Goal: Information Seeking & Learning: Learn about a topic

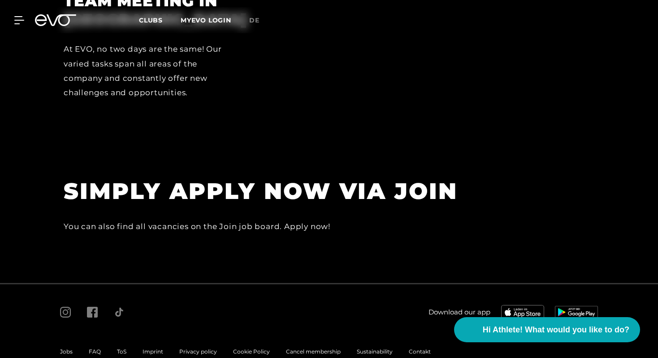
scroll to position [2411, 0]
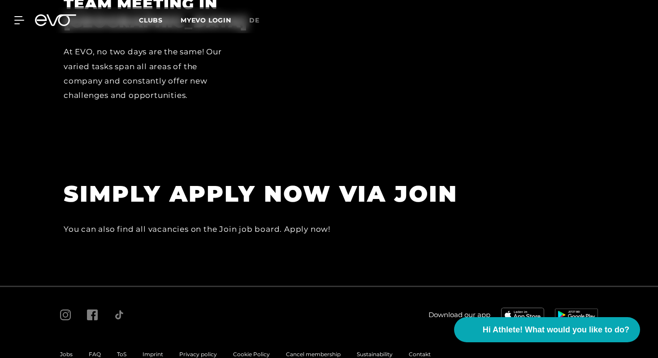
click at [140, 222] on div "You can also find all vacancies on the Join job board. Apply now!" at bounding box center [266, 229] width 404 height 14
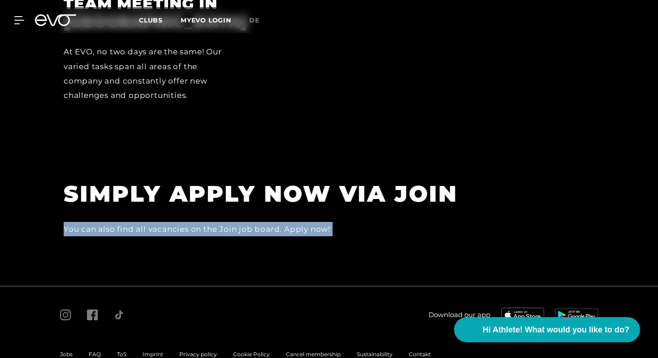
click at [140, 222] on div "You can also find all vacancies on the Join job board. Apply now!" at bounding box center [266, 229] width 404 height 14
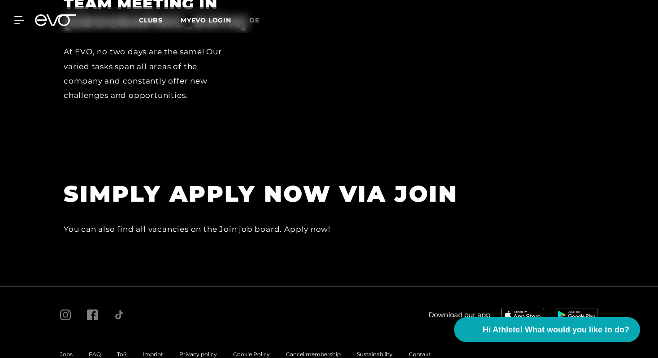
click at [206, 222] on div "You can also find all vacancies on the Join job board. Apply now!" at bounding box center [266, 229] width 404 height 14
drag, startPoint x: 221, startPoint y: 206, endPoint x: 278, endPoint y: 208, distance: 57.5
click at [278, 222] on div "You can also find all vacancies on the Join job board. Apply now!" at bounding box center [266, 229] width 404 height 14
copy div "Join job board"
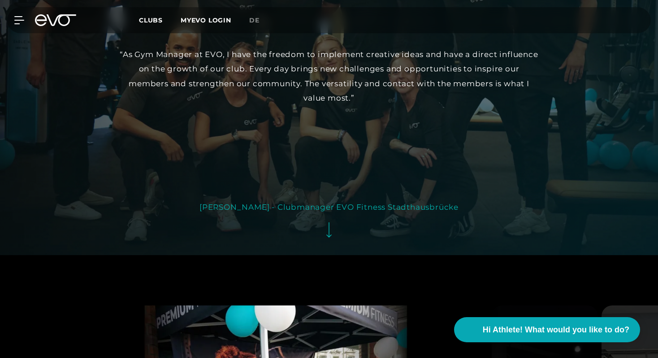
scroll to position [1724, 0]
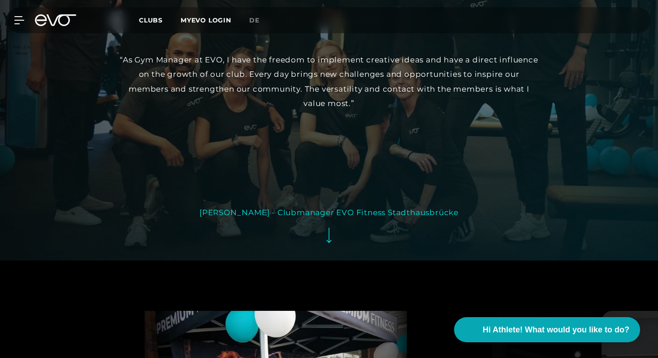
click at [331, 227] on icon at bounding box center [329, 235] width 5 height 16
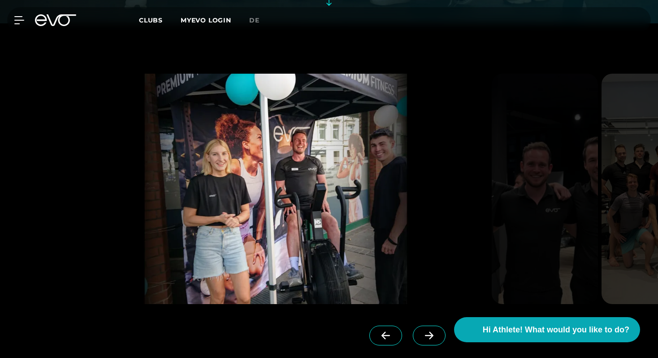
scroll to position [1963, 0]
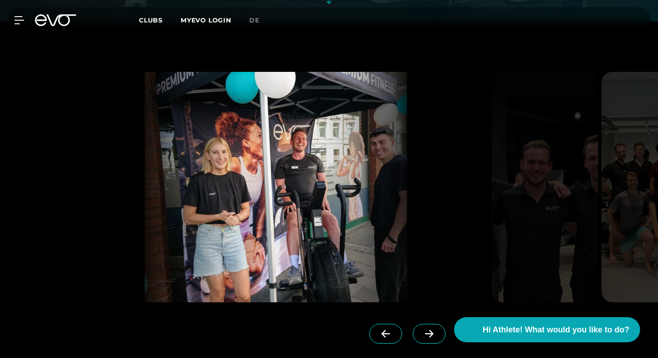
click at [422, 329] on icon at bounding box center [430, 333] width 16 height 8
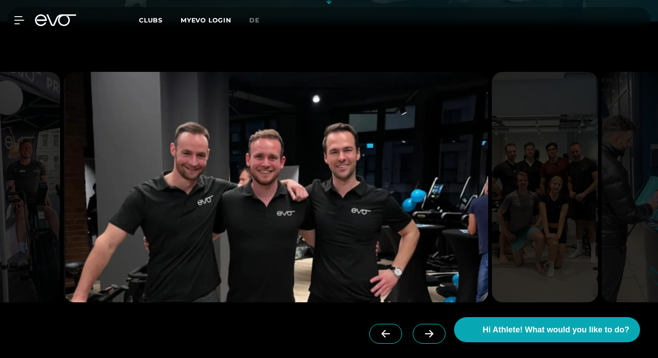
click at [422, 329] on icon at bounding box center [430, 333] width 16 height 8
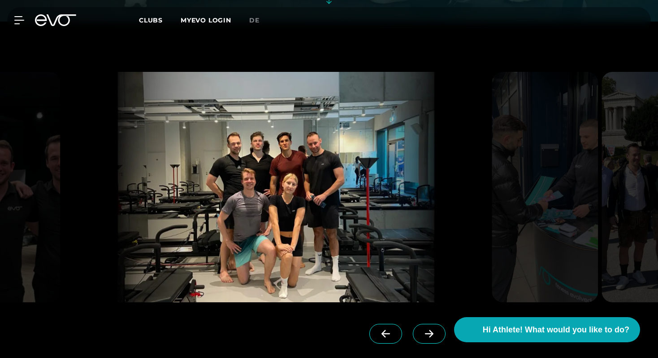
click at [422, 329] on icon at bounding box center [430, 333] width 16 height 8
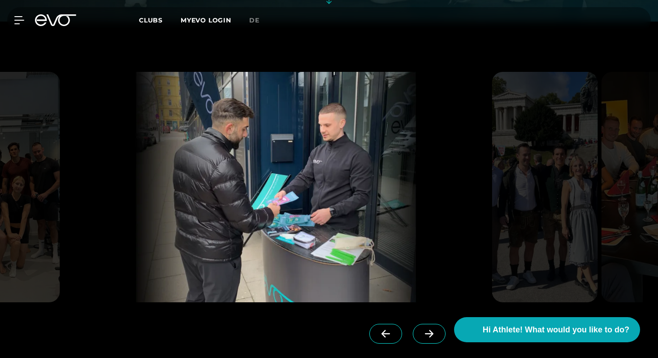
click at [422, 329] on icon at bounding box center [430, 333] width 16 height 8
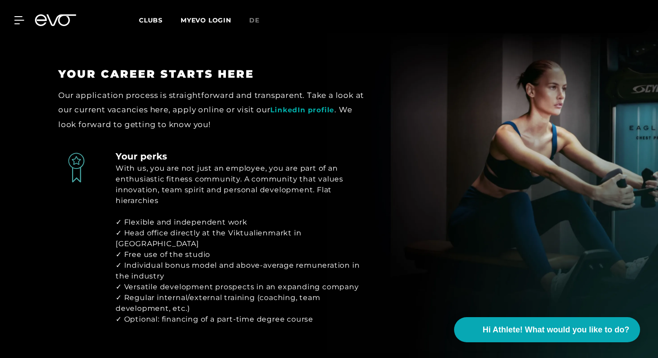
scroll to position [1237, 0]
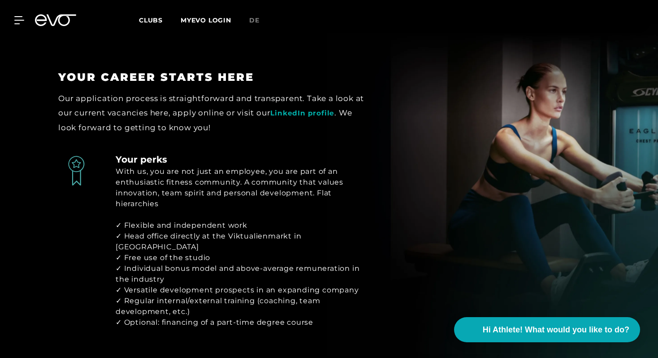
click at [193, 91] on div "Our application process is straightforward and transparent. Take a look at our …" at bounding box center [212, 113] width 309 height 44
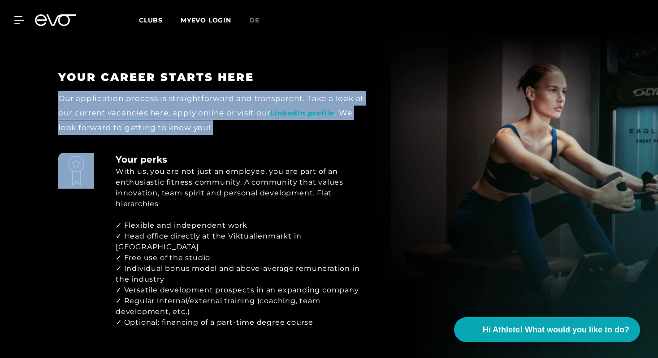
click at [193, 91] on div "Our application process is straightforward and transparent. Take a look at our …" at bounding box center [212, 113] width 309 height 44
click at [158, 98] on div "Our application process is straightforward and transparent. Take a look at our …" at bounding box center [212, 113] width 309 height 44
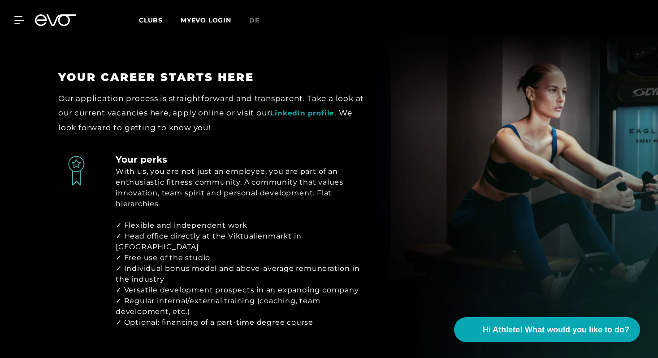
click at [284, 108] on div "Our application process is straightforward and transparent. Take a look at our …" at bounding box center [212, 113] width 309 height 44
click at [284, 109] on link "LinkedIn profile" at bounding box center [302, 113] width 64 height 9
click at [293, 109] on link "LinkedIn profile" at bounding box center [302, 113] width 64 height 9
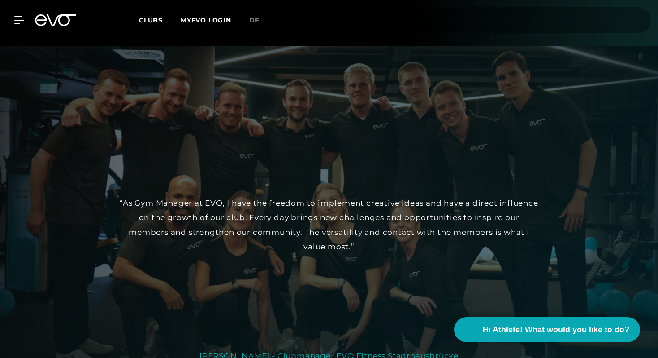
scroll to position [1581, 0]
